Goal: Information Seeking & Learning: Learn about a topic

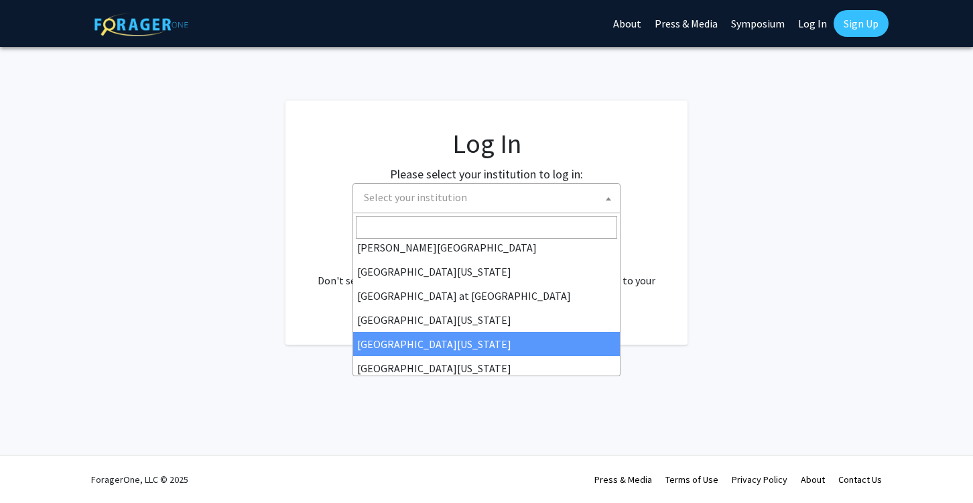
scroll to position [462, 0]
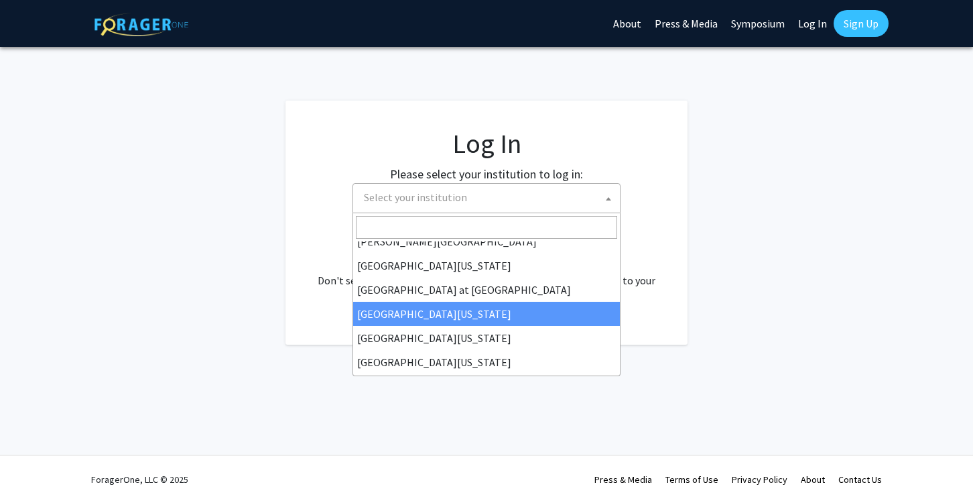
select select "13"
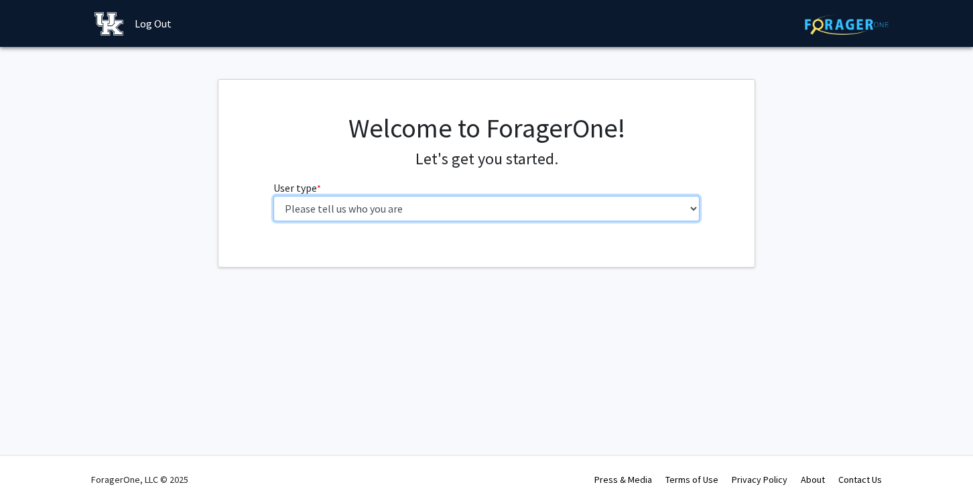
click at [692, 214] on select "Please tell us who you are Undergraduate Student Master's Student Doctoral Cand…" at bounding box center [486, 208] width 427 height 25
select select "1: undergrad"
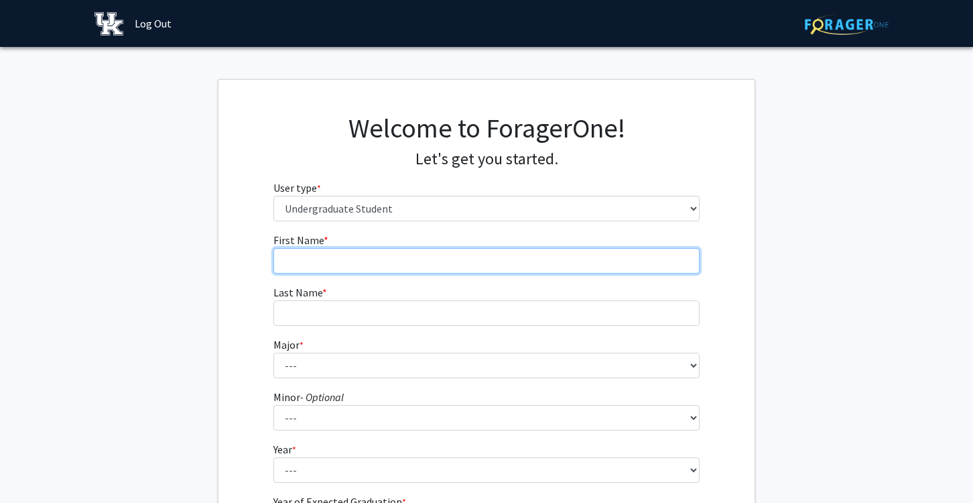
click at [501, 270] on input "First Name * required" at bounding box center [486, 260] width 427 height 25
type input "[PERSON_NAME]"
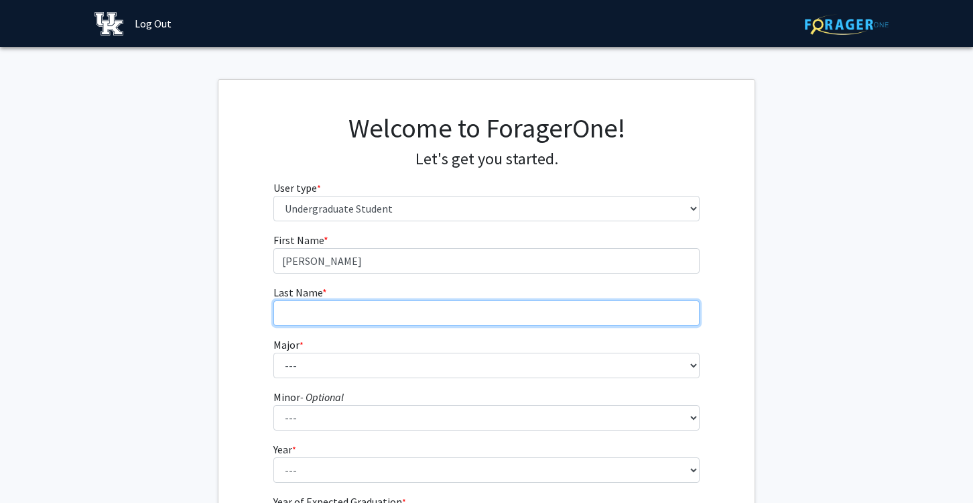
click at [410, 306] on input "Last Name * required" at bounding box center [486, 312] width 427 height 25
type input "[PERSON_NAME]"
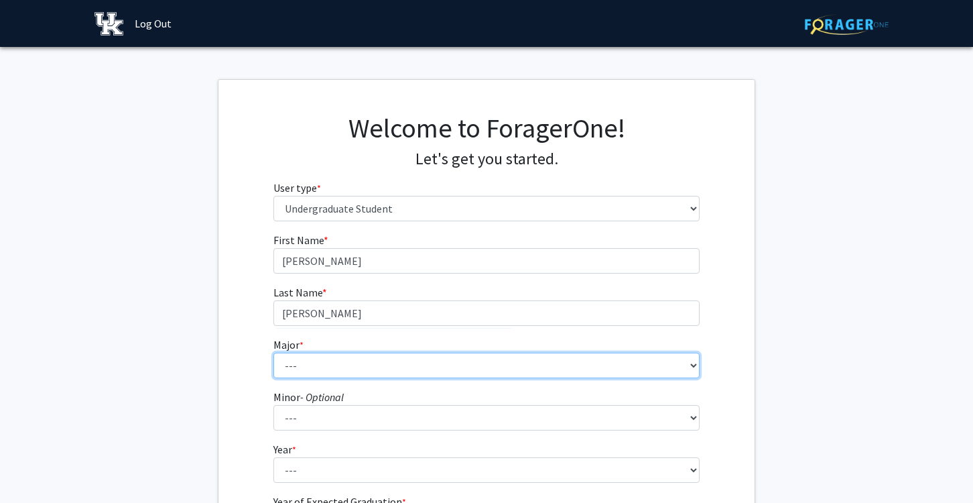
click at [325, 355] on select "--- Accounting Aerospace Engineering African American & Africana Studies Agricu…" at bounding box center [486, 365] width 427 height 25
select select "7: 844"
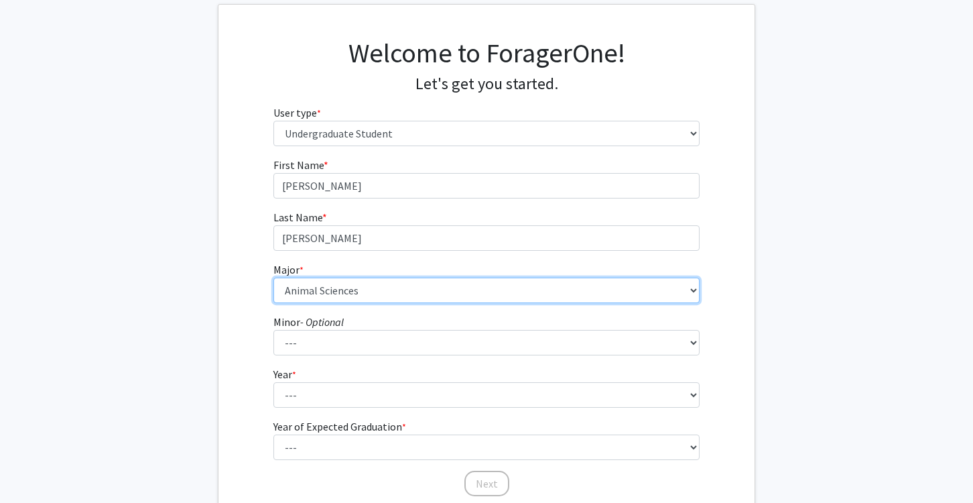
scroll to position [92, 0]
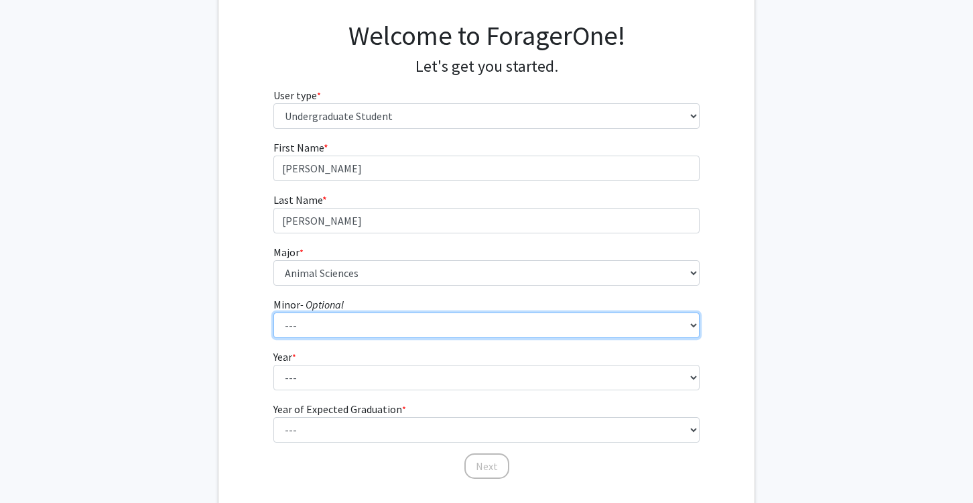
click at [430, 323] on select "--- African American & Africana Studies Agricultural Economics American Studies…" at bounding box center [486, 324] width 427 height 25
select select "9: 661"
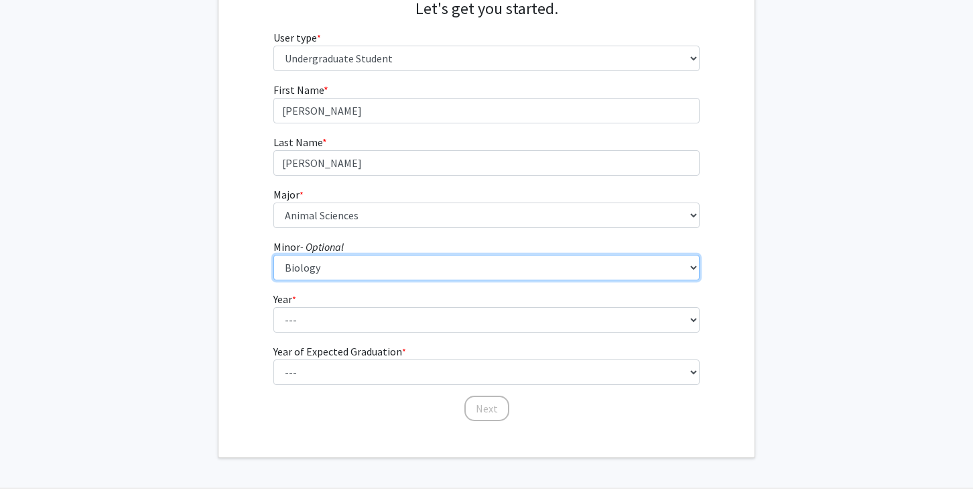
scroll to position [153, 0]
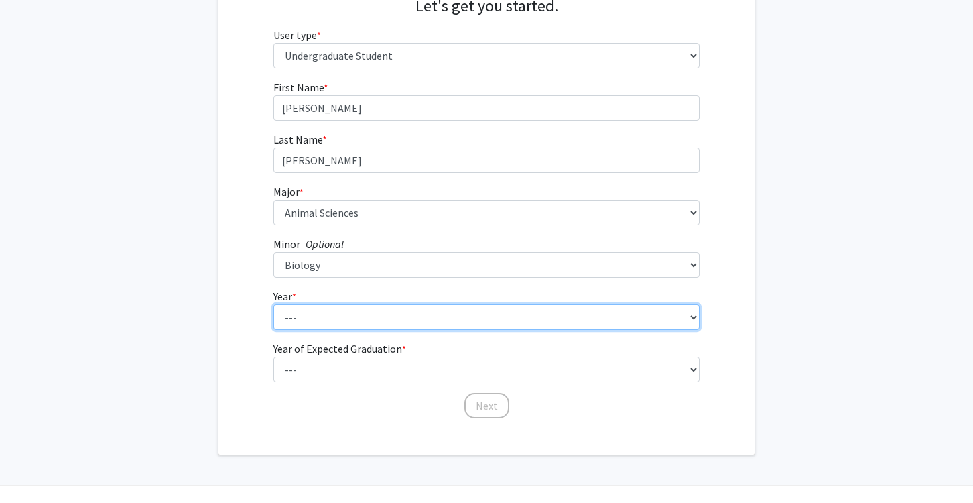
click at [363, 317] on select "--- First-year Sophomore Junior Senior Postbaccalaureate Certificate" at bounding box center [486, 316] width 427 height 25
select select "3: junior"
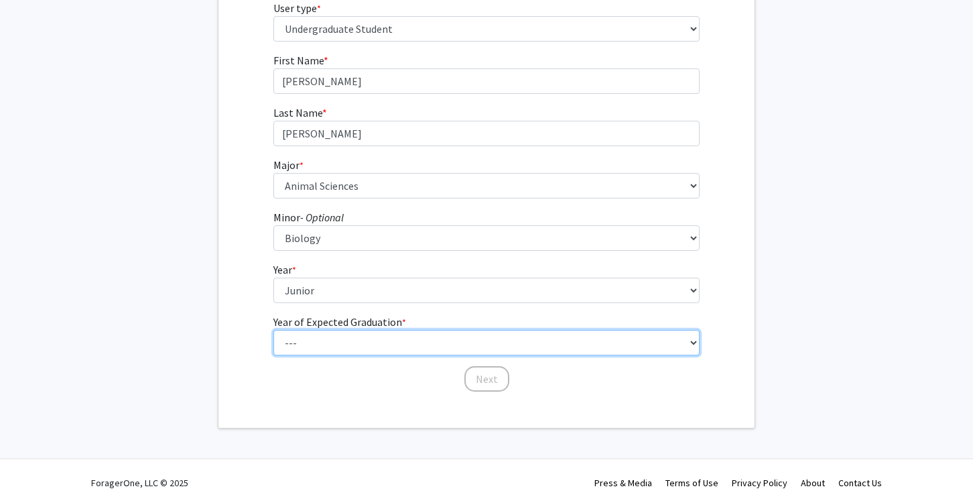
click at [662, 337] on select "--- 2025 2026 2027 2028 2029 2030 2031 2032 2033 2034" at bounding box center [486, 342] width 427 height 25
select select "3: 2027"
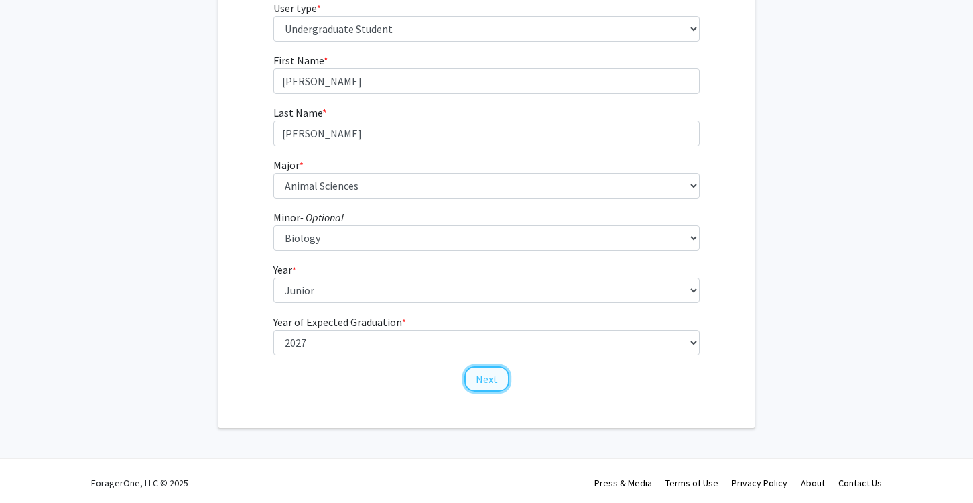
click at [488, 381] on button "Next" at bounding box center [486, 378] width 45 height 25
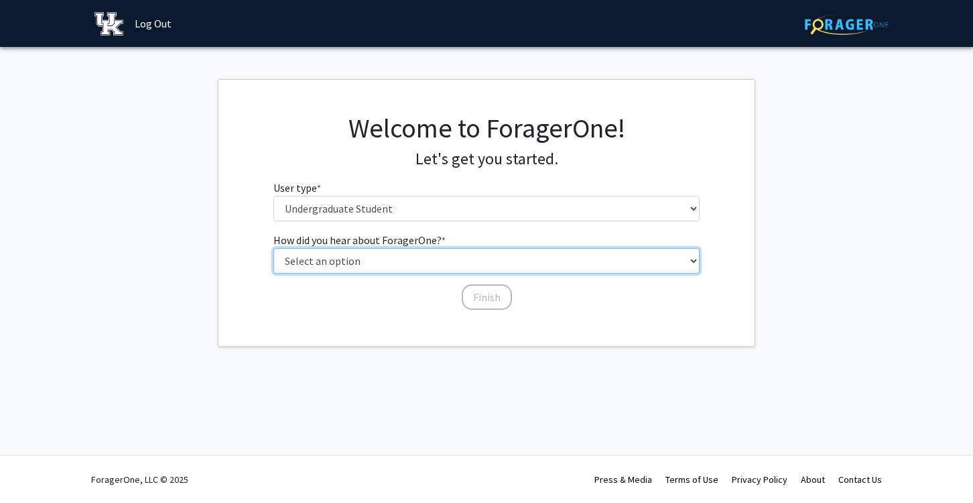
click at [540, 259] on select "Select an option Peer/student recommendation Faculty/staff recommendation Unive…" at bounding box center [486, 260] width 427 height 25
select select "3: university_website"
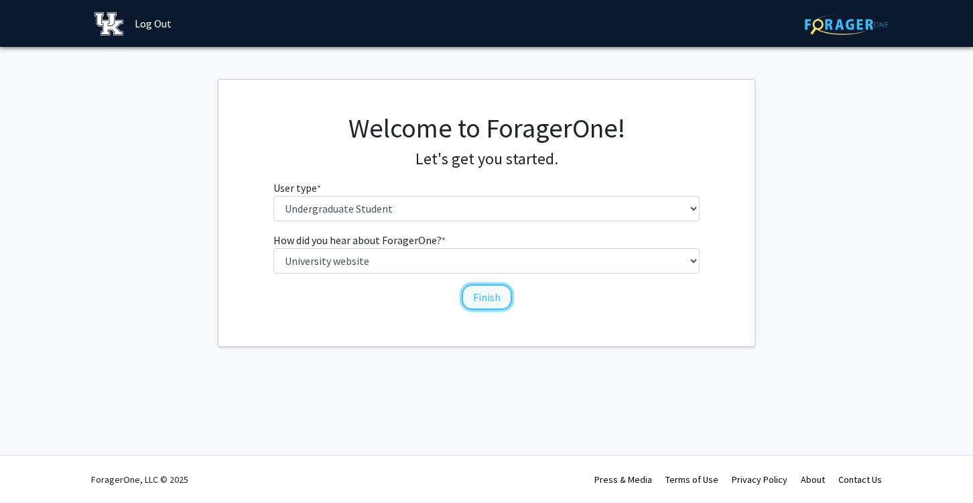
click at [485, 302] on button "Finish" at bounding box center [487, 296] width 50 height 25
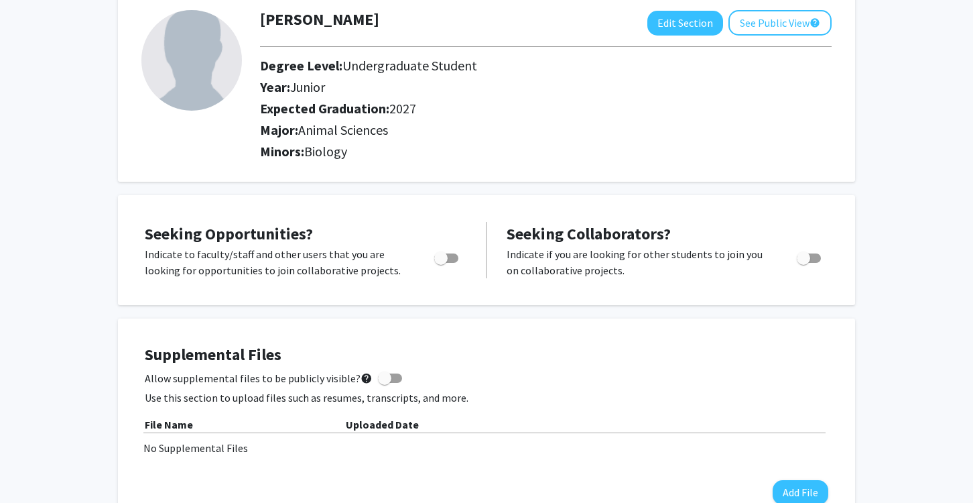
scroll to position [95, 0]
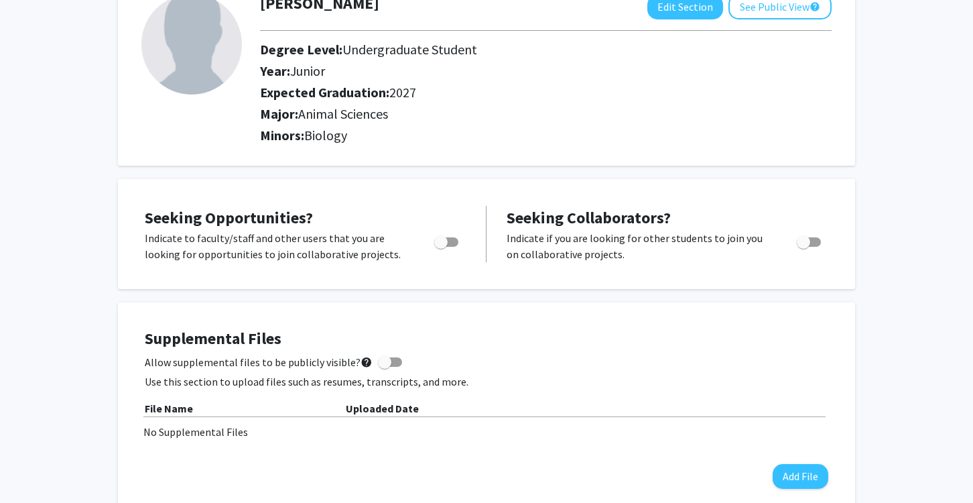
click at [441, 246] on span "Toggle" at bounding box center [440, 241] width 13 height 13
click at [441, 247] on input "Are you actively seeking opportunities?" at bounding box center [440, 247] width 1 height 1
checkbox input "true"
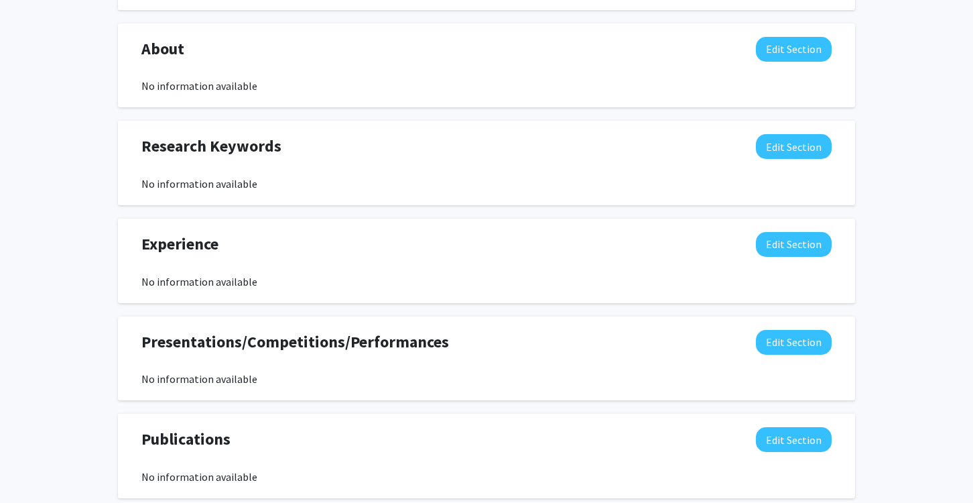
scroll to position [612, 0]
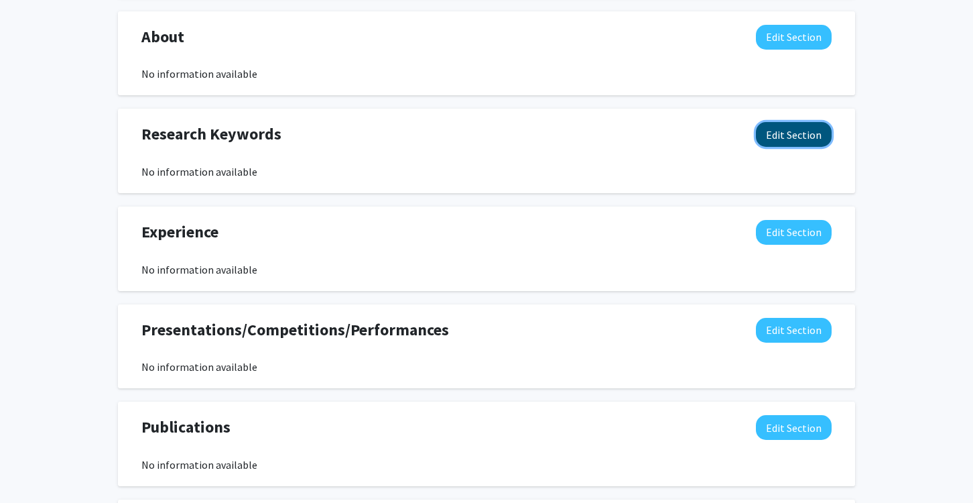
click at [785, 135] on button "Edit Section" at bounding box center [794, 134] width 76 height 25
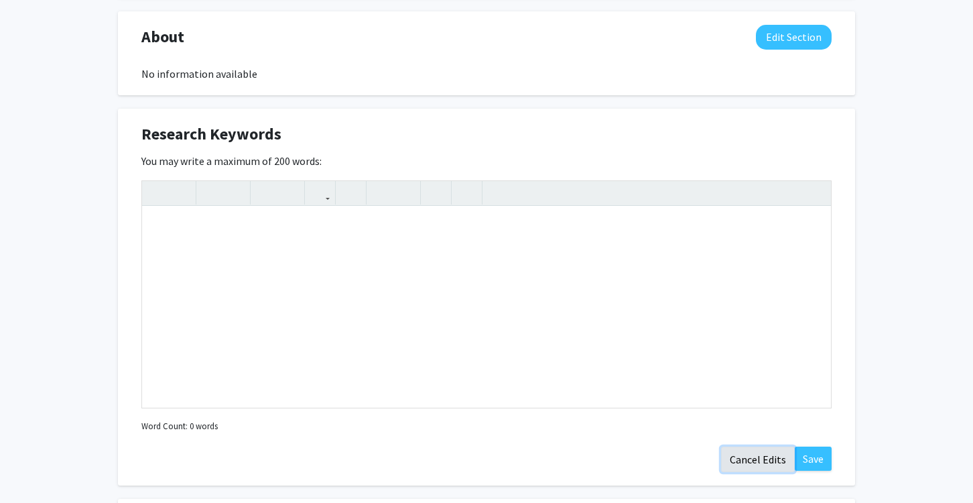
click at [773, 457] on button "Cancel Edits" at bounding box center [758, 458] width 74 height 25
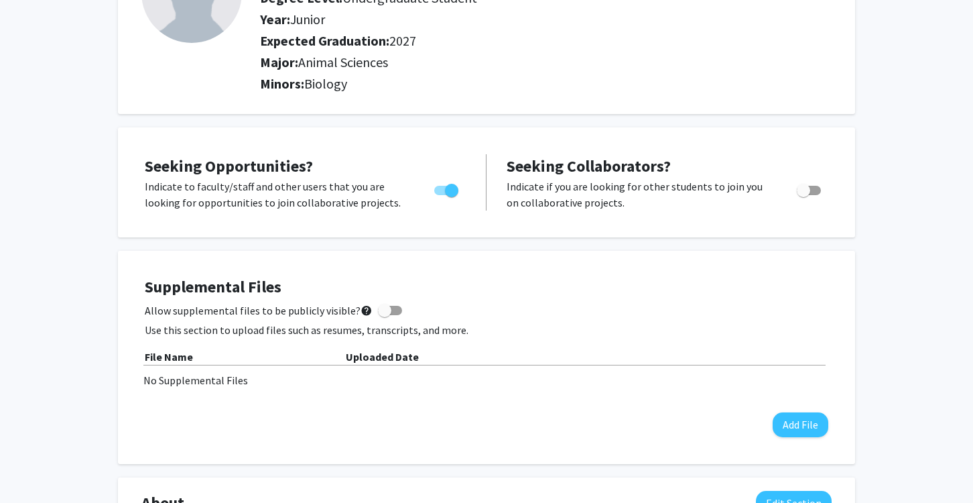
scroll to position [0, 0]
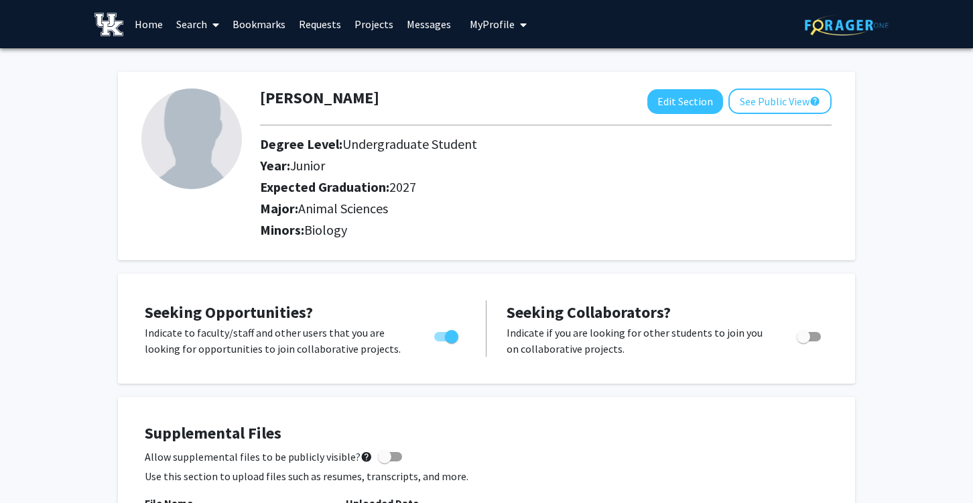
click at [203, 19] on link "Search" at bounding box center [198, 24] width 56 height 47
click at [226, 88] on span "Students" at bounding box center [211, 88] width 82 height 27
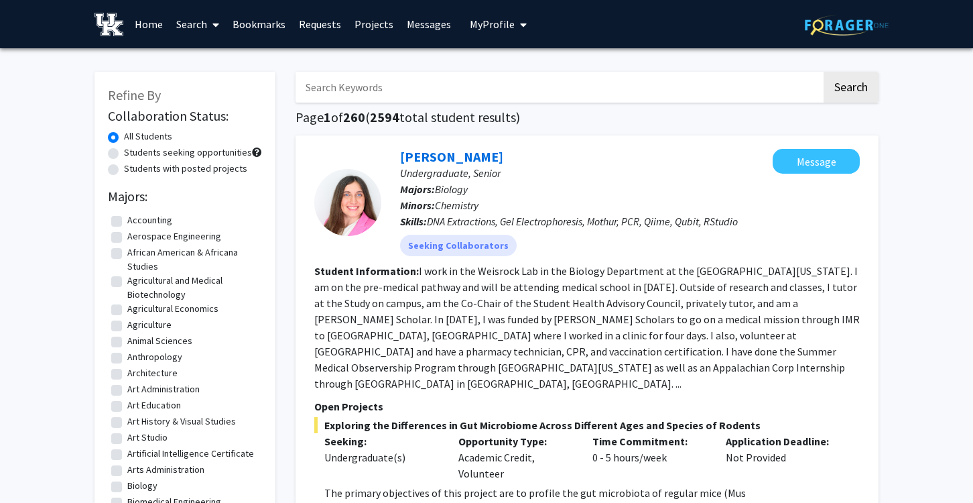
click at [202, 28] on link "Search" at bounding box center [198, 24] width 56 height 47
click at [217, 64] on span "Faculty/Staff" at bounding box center [219, 61] width 99 height 27
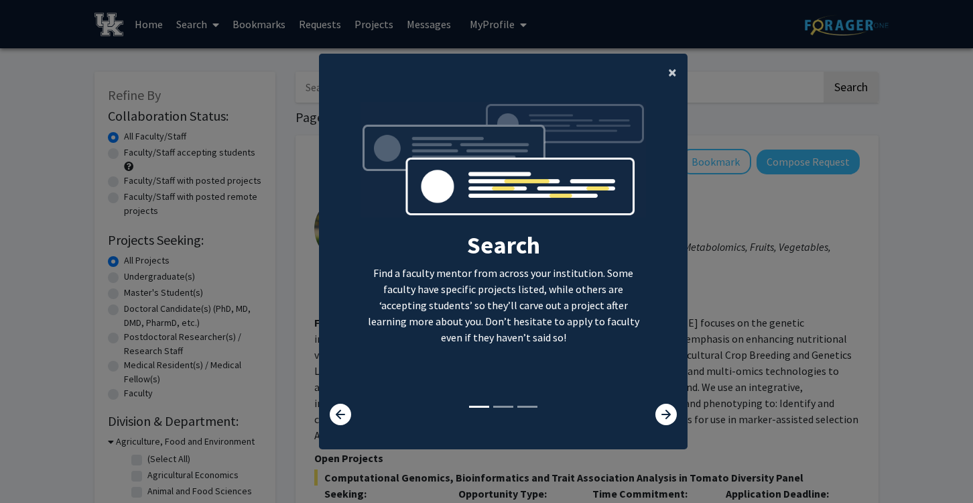
click at [676, 74] on span "×" at bounding box center [672, 72] width 9 height 21
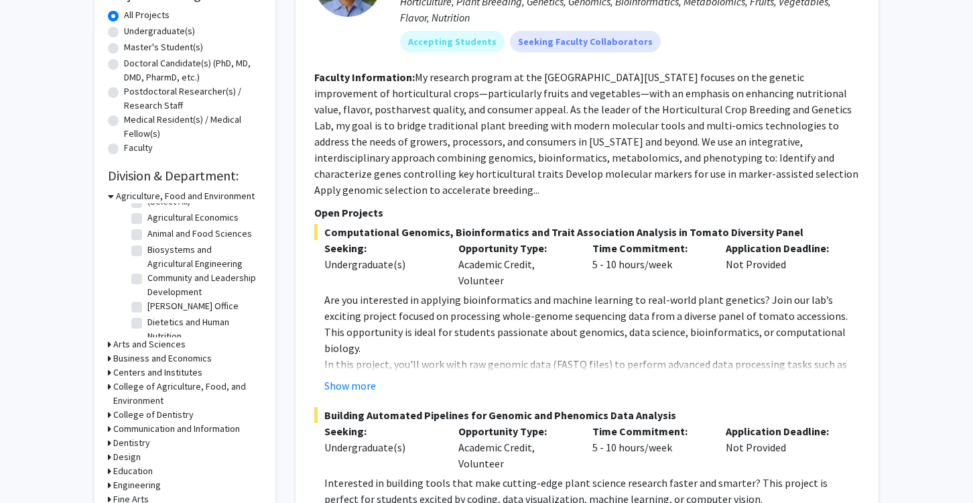
scroll to position [17, 0]
click at [147, 227] on label "Animal and Food Sciences" at bounding box center [199, 228] width 105 height 14
click at [147, 227] on input "Animal and Food Sciences" at bounding box center [151, 225] width 9 height 9
checkbox input "true"
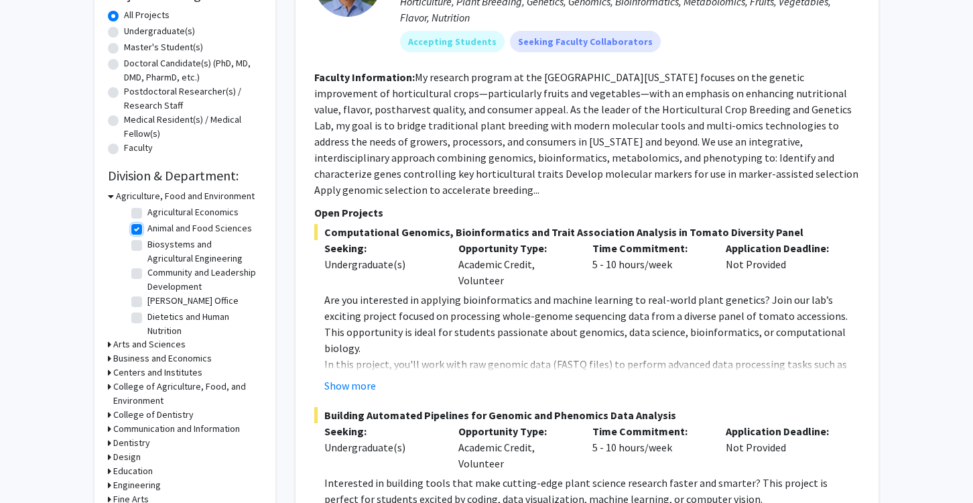
checkbox input "true"
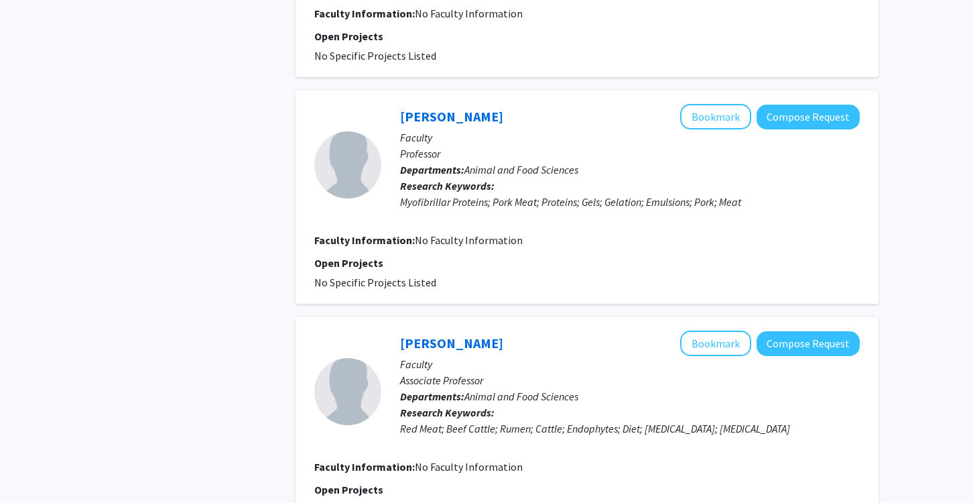
scroll to position [2156, 0]
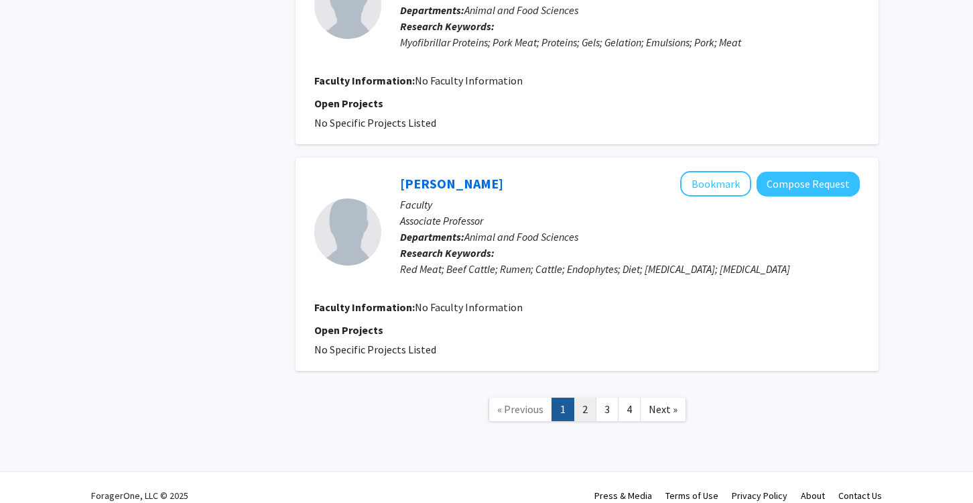
click at [580, 397] on link "2" at bounding box center [585, 408] width 23 height 23
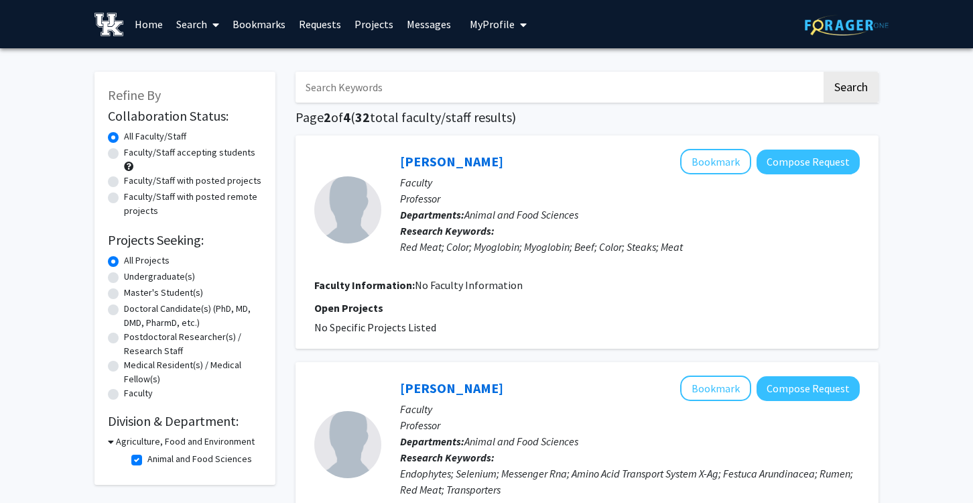
click at [110, 442] on icon at bounding box center [111, 441] width 6 height 14
click at [111, 442] on div "Agriculture, Food and Environment" at bounding box center [185, 441] width 154 height 14
click at [108, 441] on icon at bounding box center [109, 441] width 3 height 14
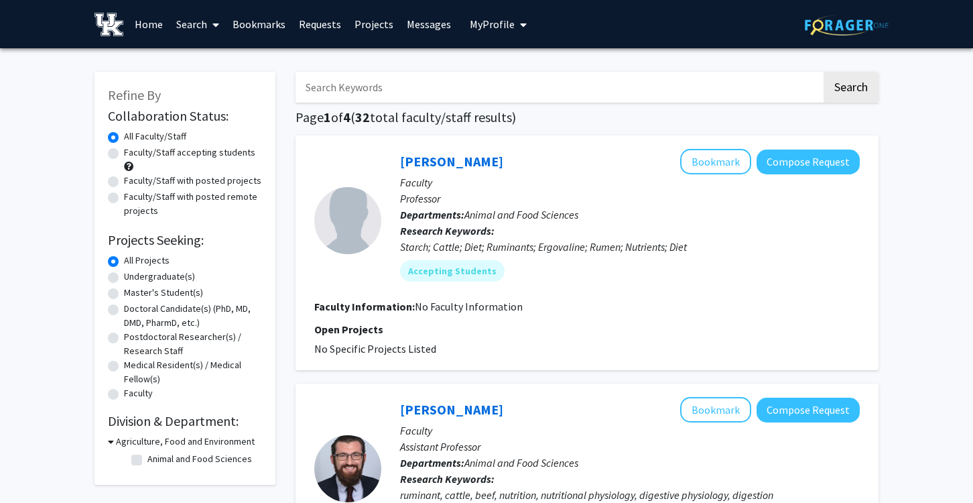
checkbox input "false"
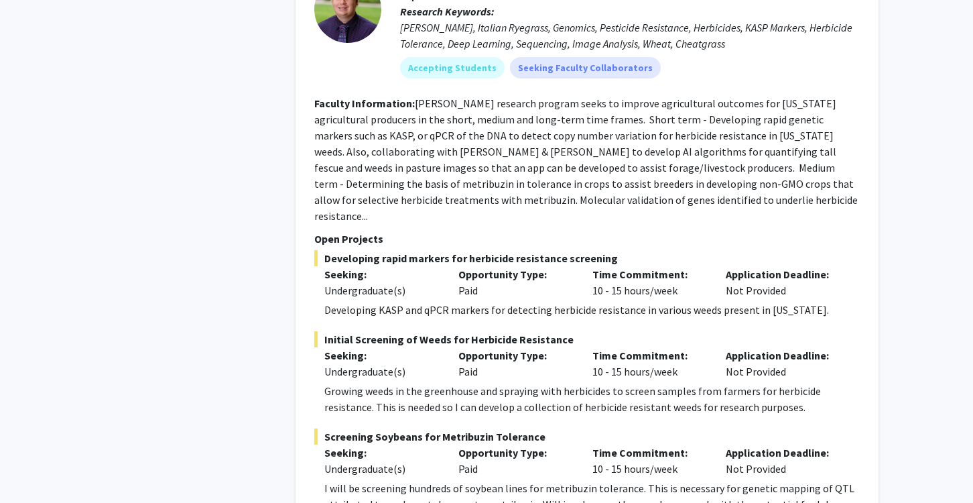
scroll to position [6978, 0]
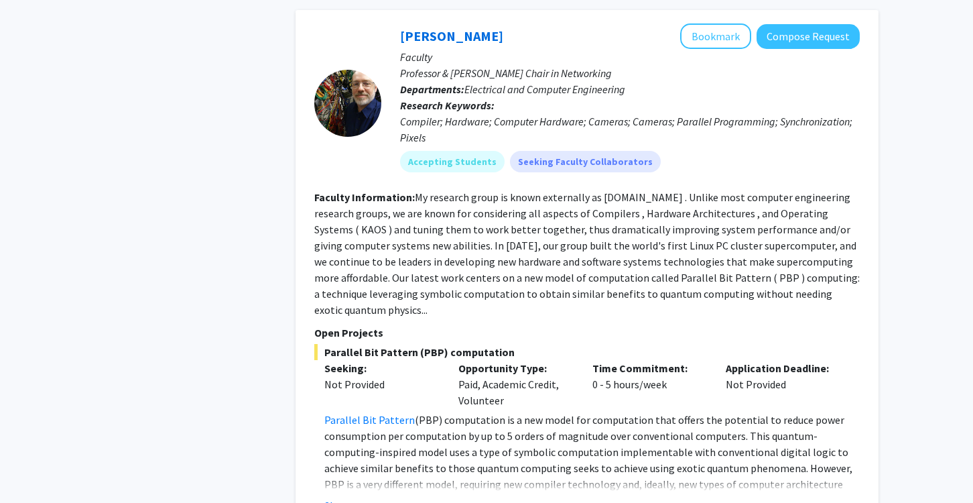
scroll to position [5475, 0]
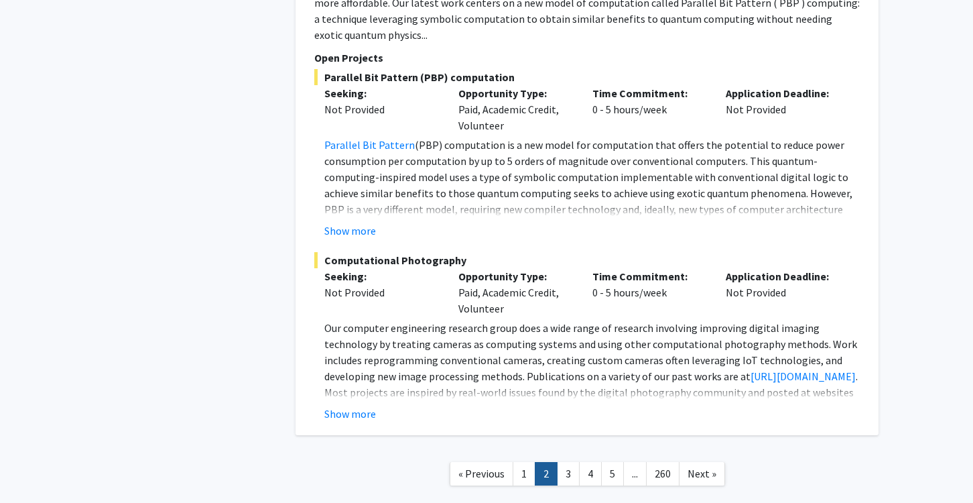
click at [573, 448] on nav "« Previous 1 2 3 4 5 ... 260 Next »" at bounding box center [587, 475] width 583 height 54
click at [568, 462] on link "3" at bounding box center [568, 473] width 23 height 23
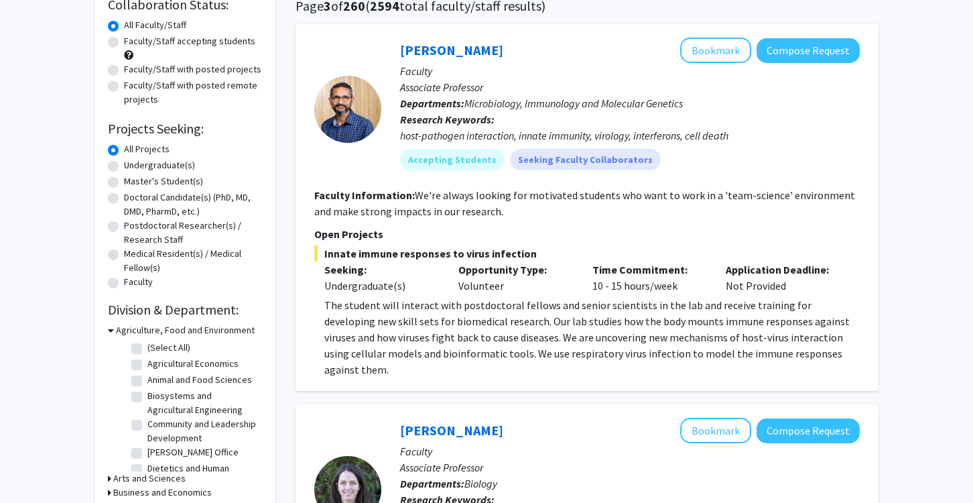
click at [147, 383] on label "Animal and Food Sciences" at bounding box center [199, 380] width 105 height 14
click at [147, 381] on input "Animal and Food Sciences" at bounding box center [151, 377] width 9 height 9
checkbox input "true"
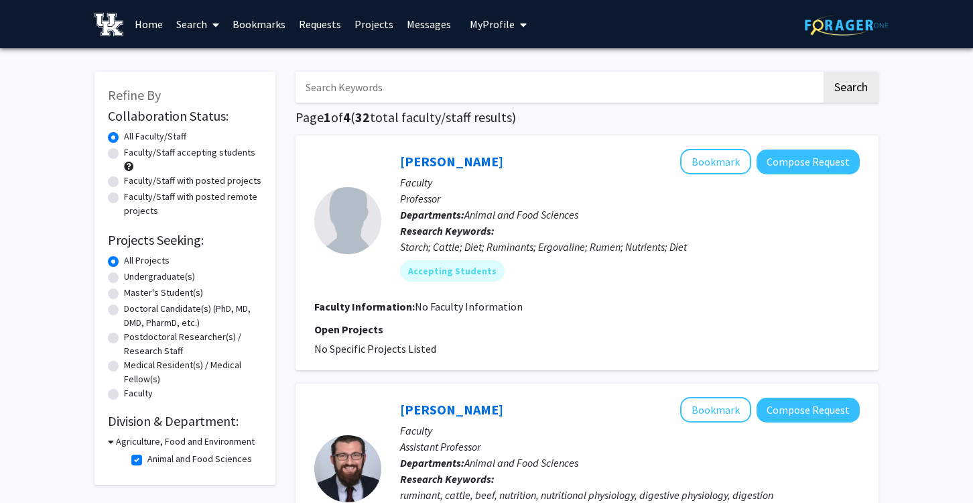
scroll to position [4, 0]
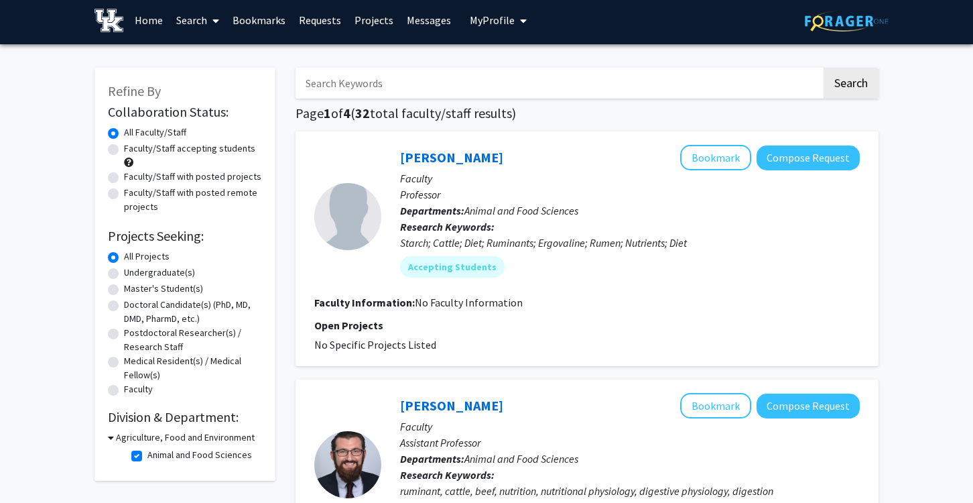
click at [112, 155] on div "Faculty/Staff accepting students" at bounding box center [185, 155] width 154 height 28
click at [124, 149] on label "Faculty/Staff accepting students" at bounding box center [189, 148] width 131 height 14
click at [124, 149] on input "Faculty/Staff accepting students" at bounding box center [128, 145] width 9 height 9
radio input "true"
